Goal: Information Seeking & Learning: Learn about a topic

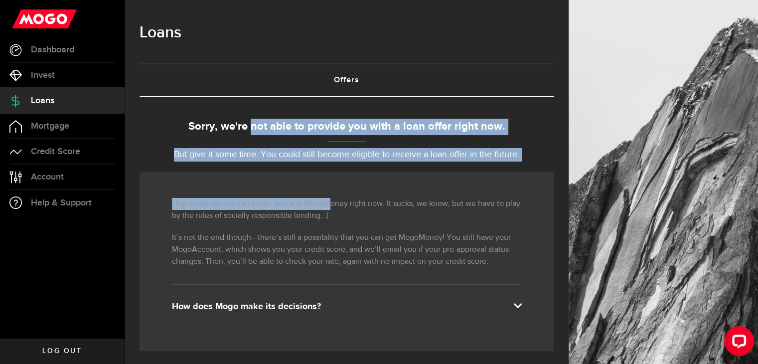
drag, startPoint x: 262, startPoint y: 128, endPoint x: 333, endPoint y: 163, distance: 79.6
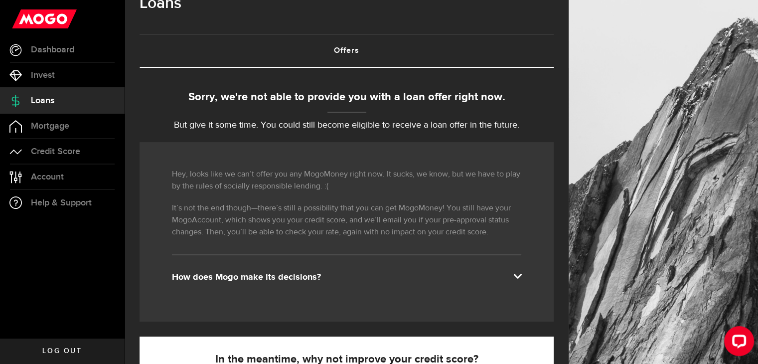
scroll to position [30, 0]
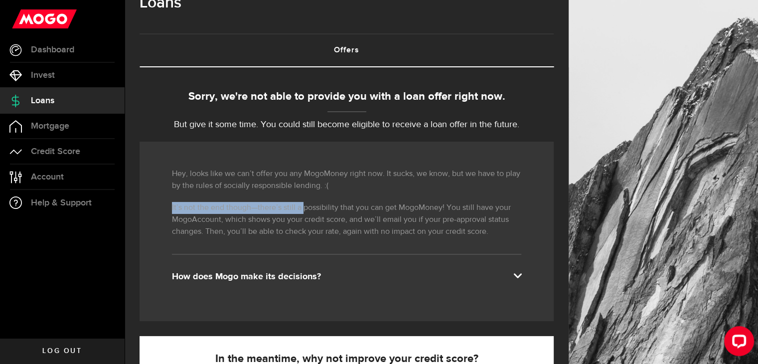
drag, startPoint x: 305, startPoint y: 203, endPoint x: 360, endPoint y: 246, distance: 69.7
click at [360, 246] on div "Hey, looks like we can’t offer you any MogoMoney right now. It sucks, we know, …" at bounding box center [347, 231] width 414 height 179
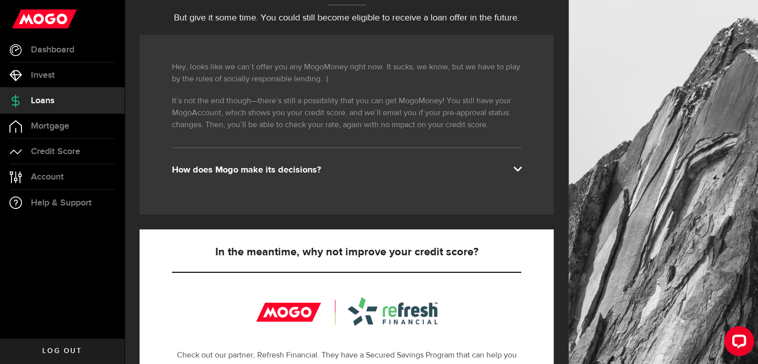
scroll to position [144, 0]
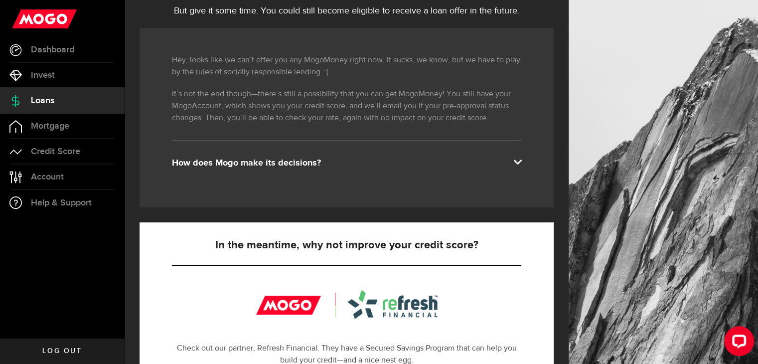
click at [383, 167] on div "How does Mogo make its decisions?" at bounding box center [346, 163] width 349 height 12
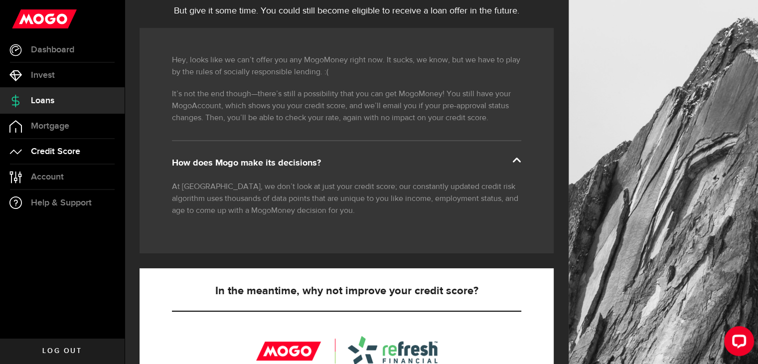
click at [56, 142] on link "Credit Score" at bounding box center [62, 151] width 125 height 25
